Goal: Book appointment/travel/reservation

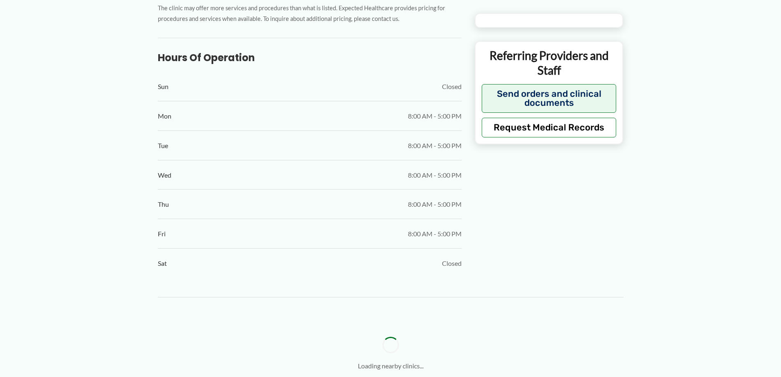
type input "**********"
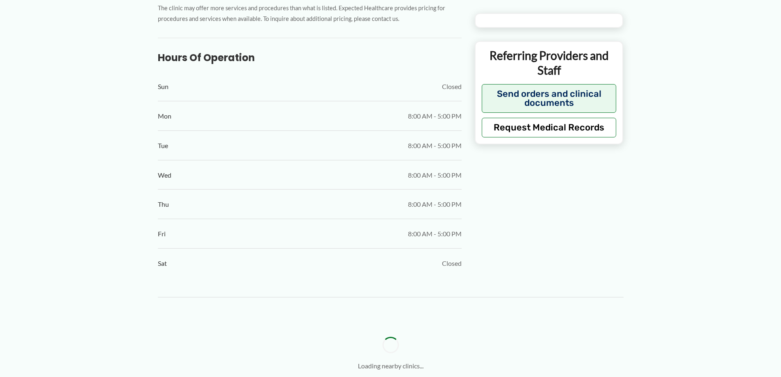
type input "**********"
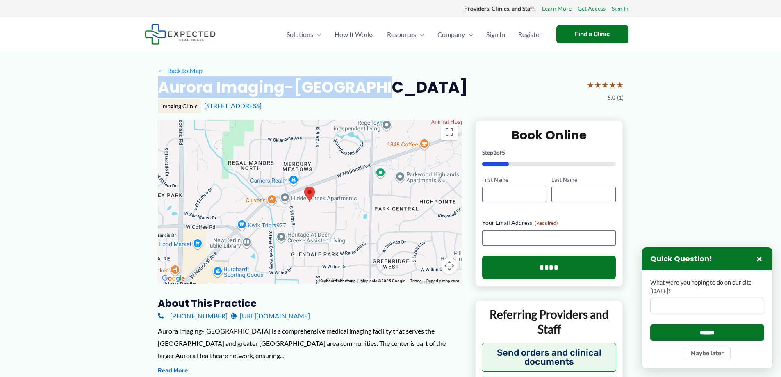
drag, startPoint x: 157, startPoint y: 84, endPoint x: 384, endPoint y: 89, distance: 226.4
click at [384, 89] on div "Aurora Imaging-[GEOGRAPHIC_DATA] ★ ★ ★ ★ ★ 5.0 (1)" at bounding box center [391, 90] width 466 height 26
